Goal: Information Seeking & Learning: Learn about a topic

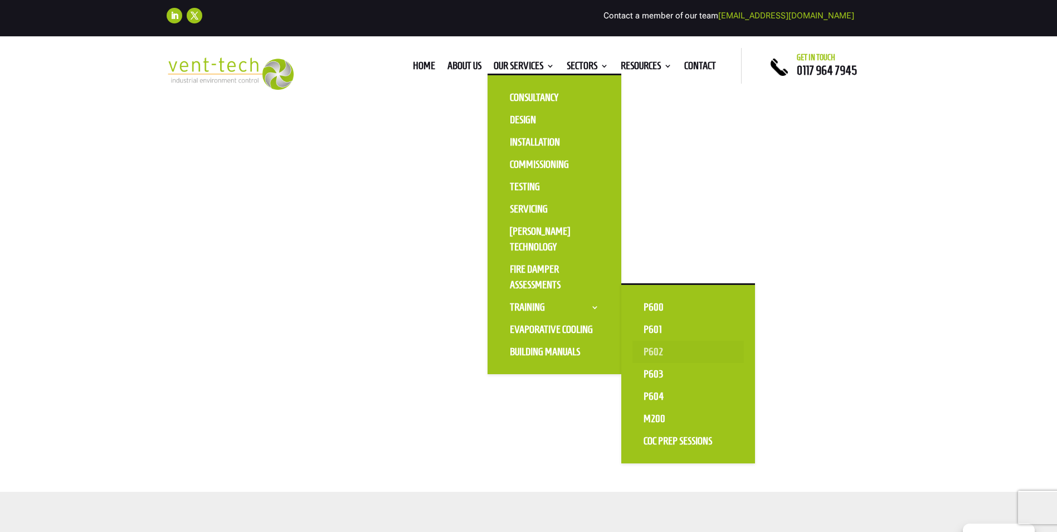
click at [655, 350] on link "P602" at bounding box center [688, 352] width 111 height 22
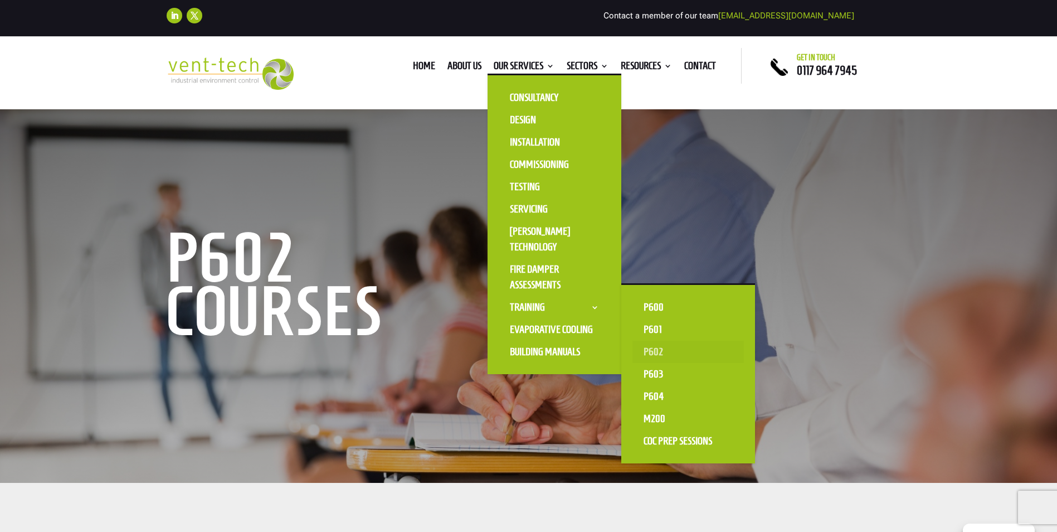
click at [639, 349] on link "P602" at bounding box center [688, 352] width 111 height 22
click at [644, 351] on link "P602" at bounding box center [688, 352] width 111 height 22
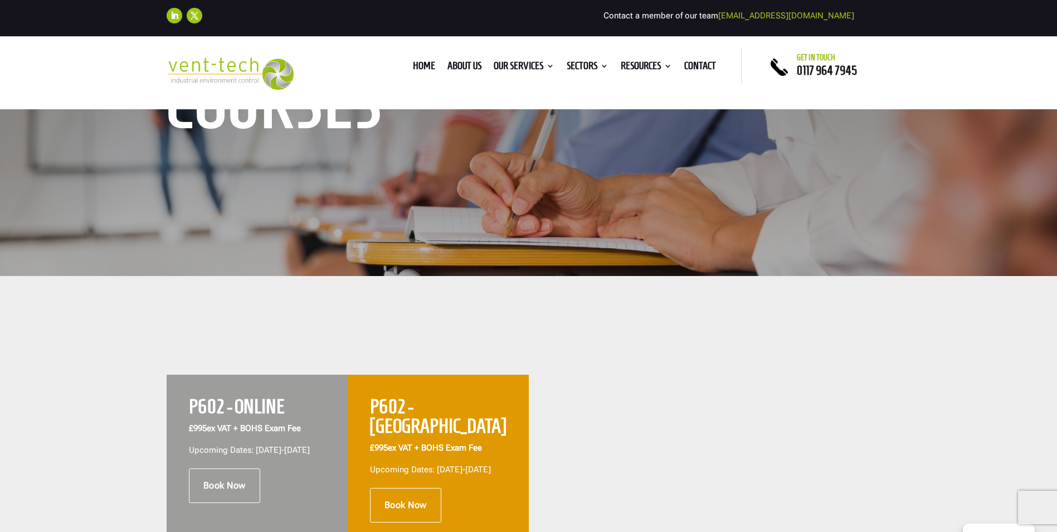
scroll to position [223, 0]
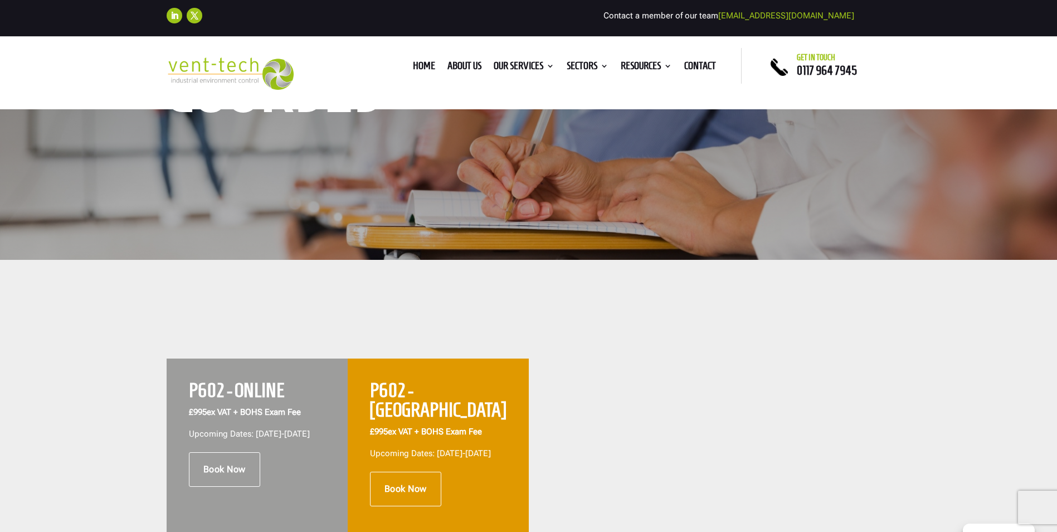
click at [596, 491] on div at bounding box center [619, 452] width 181 height 189
